Goal: Contribute content

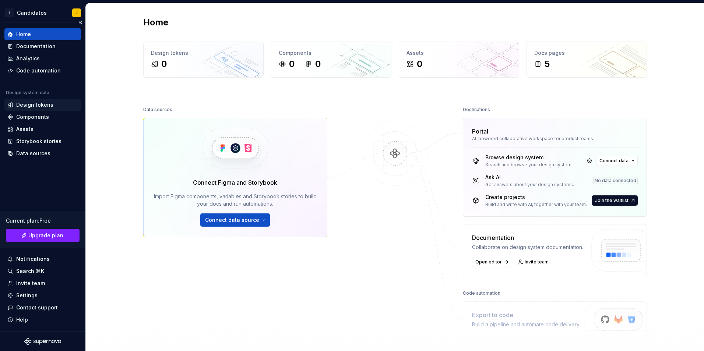
click at [45, 101] on div "Design tokens" at bounding box center [42, 105] width 77 height 12
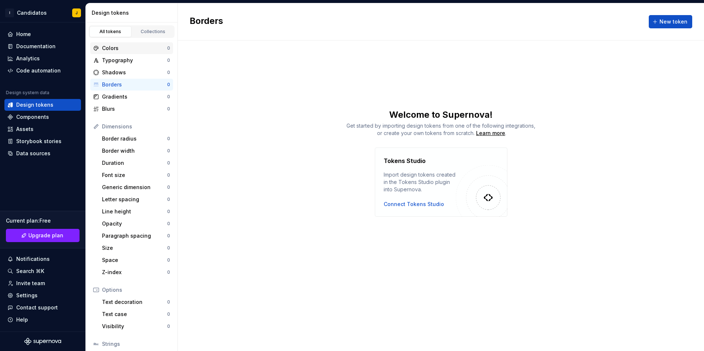
click at [134, 50] on div "Colors" at bounding box center [134, 48] width 65 height 7
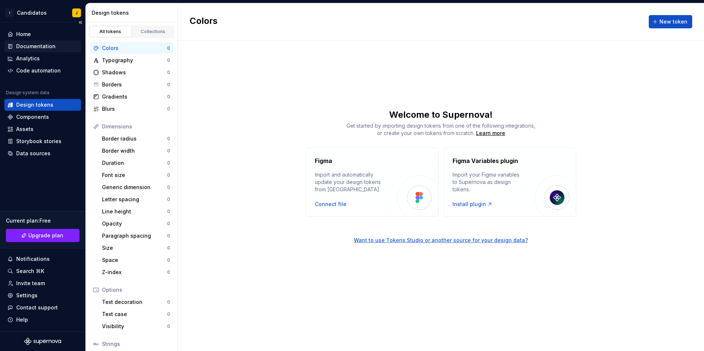
click at [37, 43] on div "Documentation" at bounding box center [35, 46] width 39 height 7
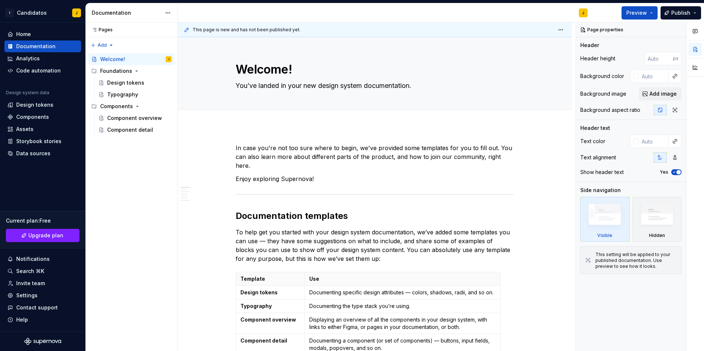
type textarea "*"
